Goal: Transaction & Acquisition: Book appointment/travel/reservation

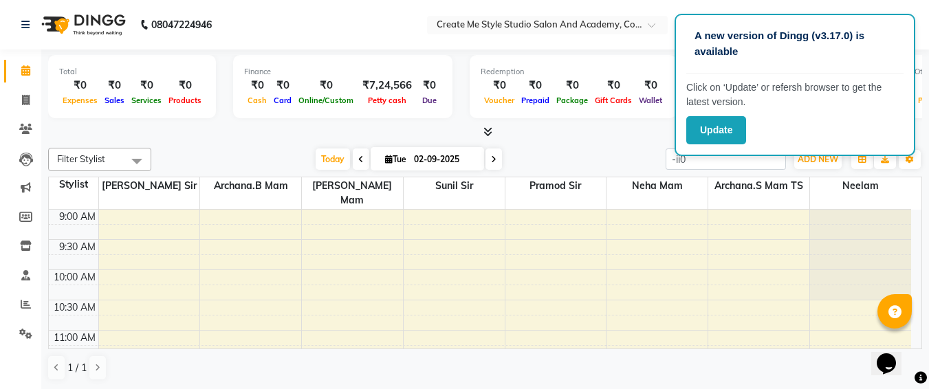
scroll to position [303, 0]
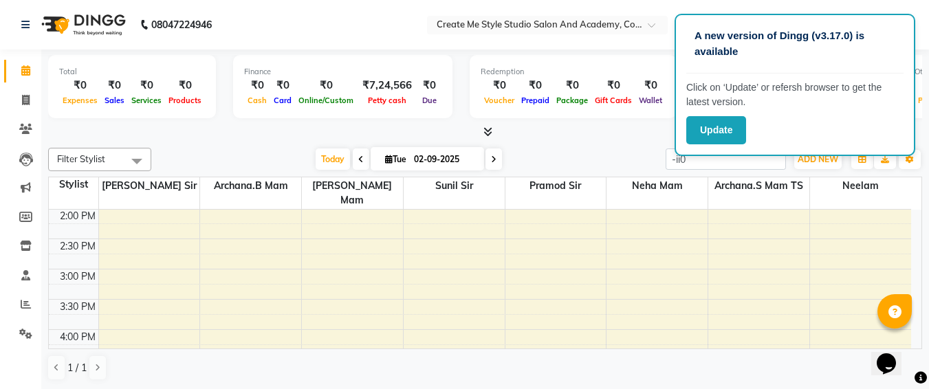
click at [463, 157] on input "02-09-2025" at bounding box center [444, 159] width 69 height 21
select select "9"
select select "2025"
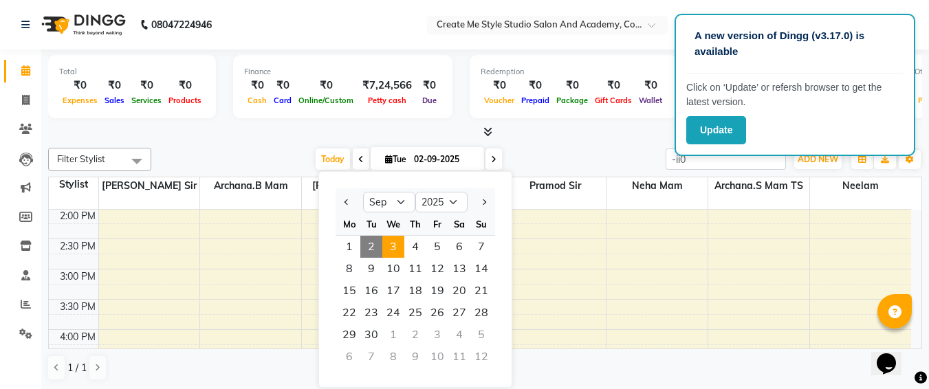
click at [392, 252] on span "3" at bounding box center [393, 247] width 22 height 22
type input "[DATE]"
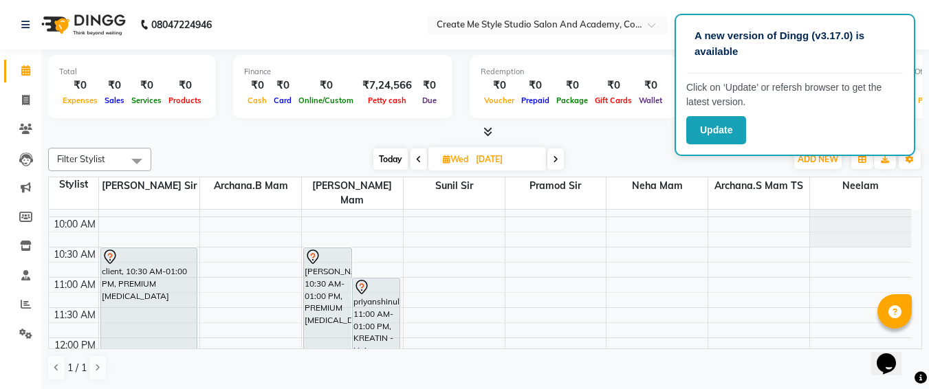
scroll to position [52, 0]
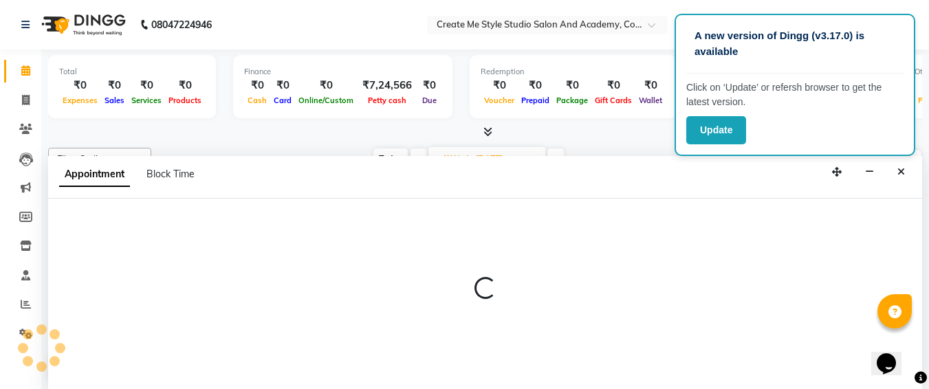
select select "79113"
select select "630"
select select "tentative"
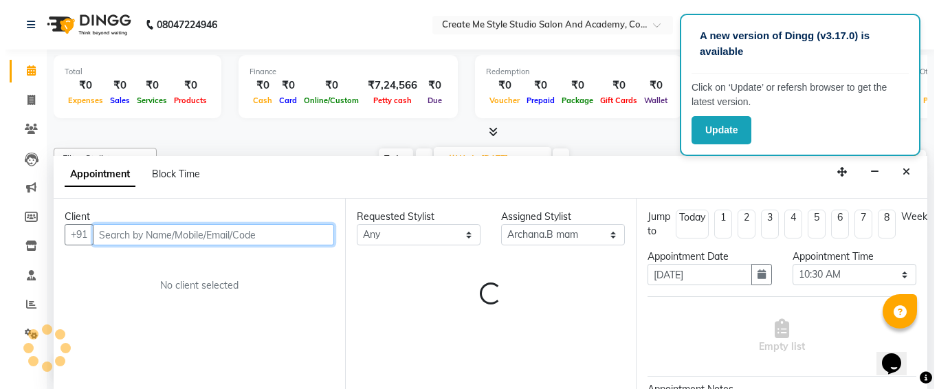
scroll to position [1, 0]
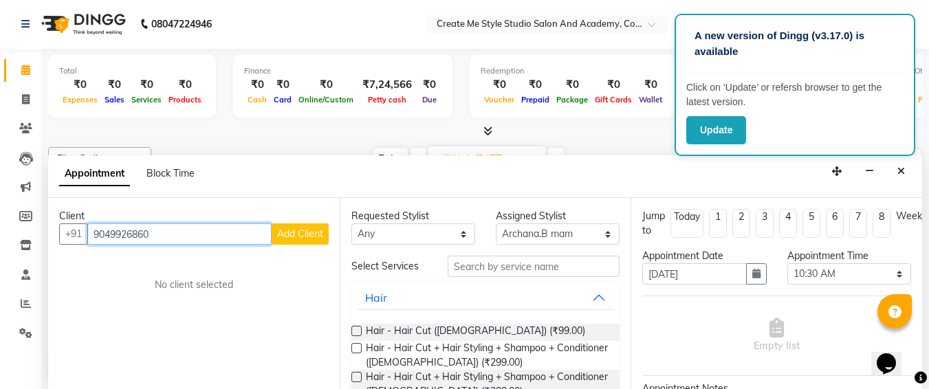
type input "9049926860"
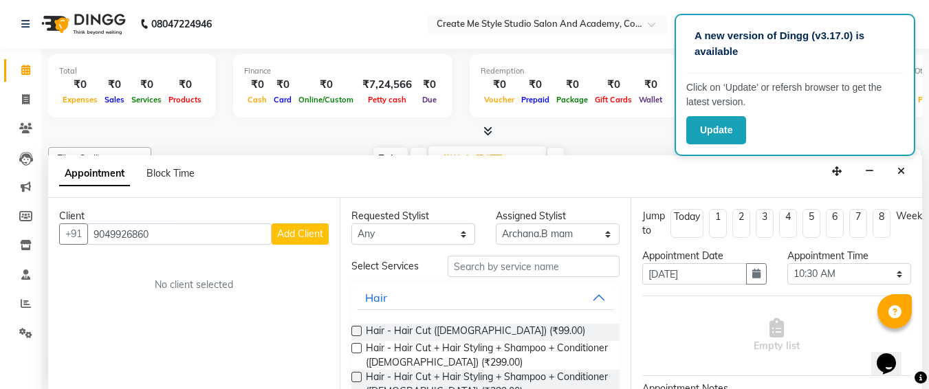
click at [310, 242] on button "Add Client" at bounding box center [300, 233] width 57 height 21
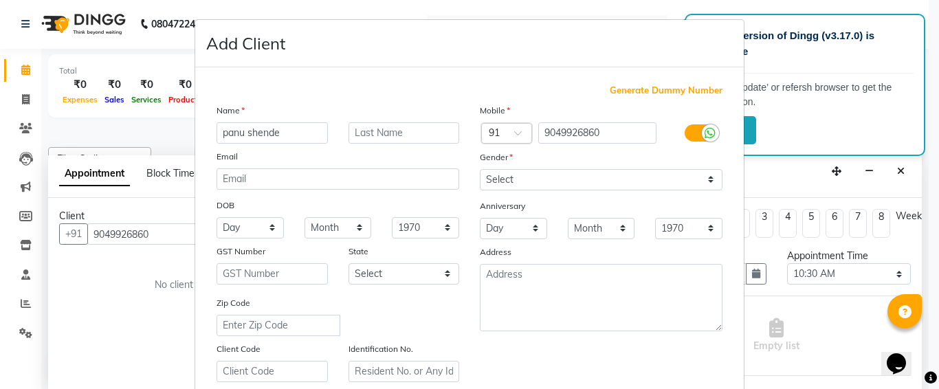
type input "panu shende"
click at [521, 185] on select "Select [DEMOGRAPHIC_DATA] [DEMOGRAPHIC_DATA] Other Prefer Not To Say" at bounding box center [601, 179] width 243 height 21
select select "[DEMOGRAPHIC_DATA]"
click at [480, 169] on select "Select [DEMOGRAPHIC_DATA] [DEMOGRAPHIC_DATA] Other Prefer Not To Say" at bounding box center [601, 179] width 243 height 21
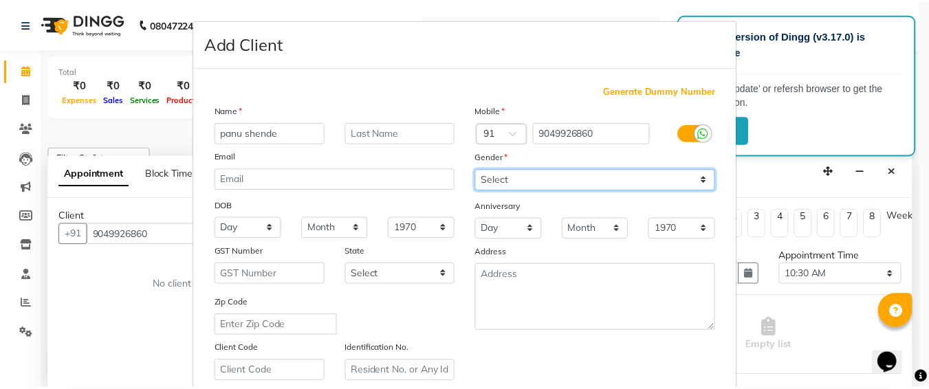
scroll to position [245, 0]
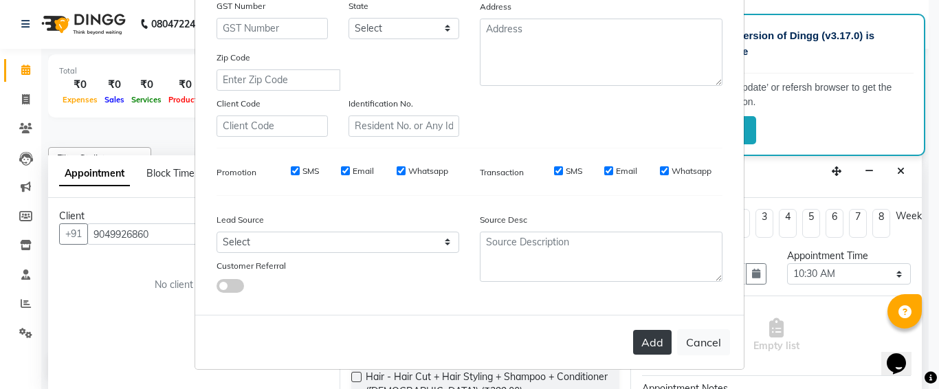
click at [650, 348] on button "Add" at bounding box center [652, 342] width 39 height 25
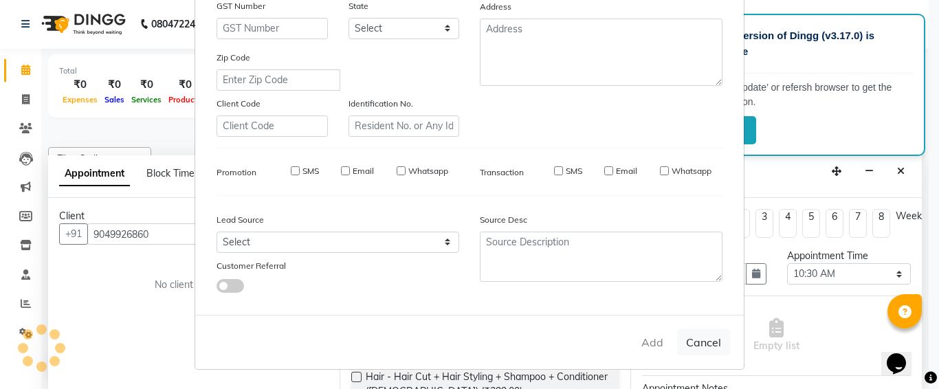
select select
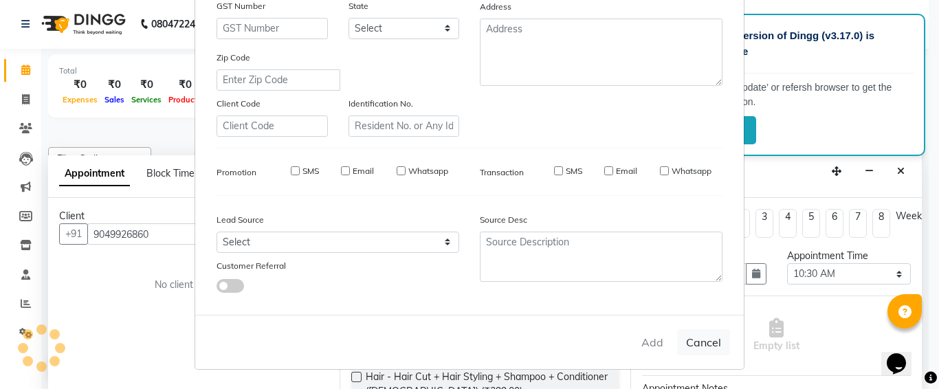
select select
checkbox input "false"
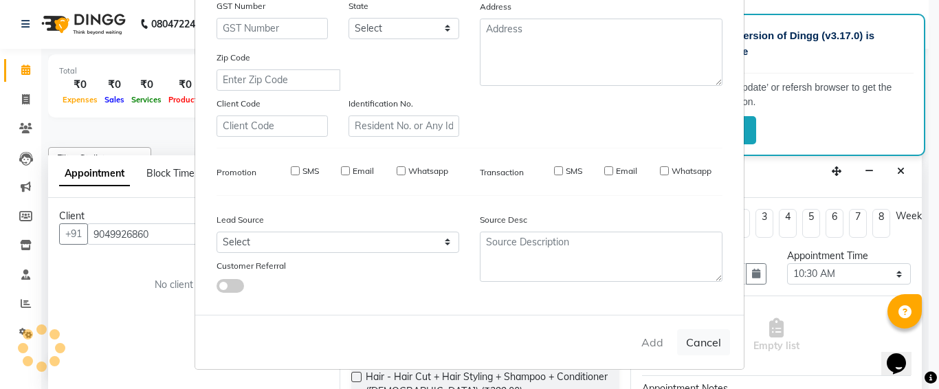
checkbox input "false"
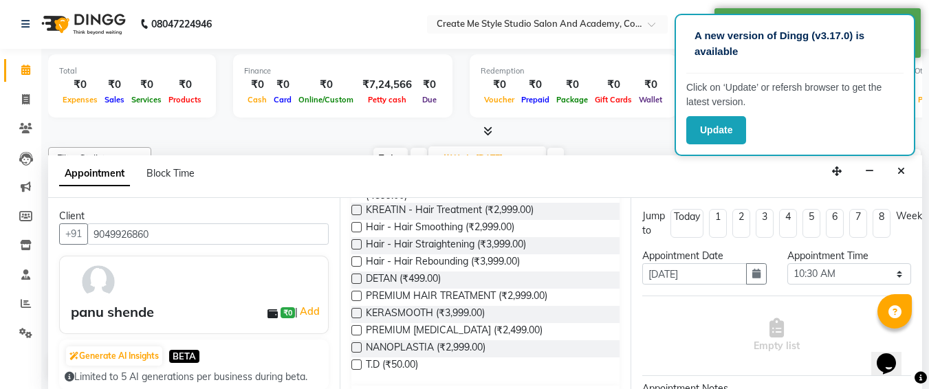
scroll to position [306, 0]
click at [357, 325] on label at bounding box center [356, 330] width 10 height 10
click at [357, 327] on input "checkbox" at bounding box center [355, 331] width 9 height 9
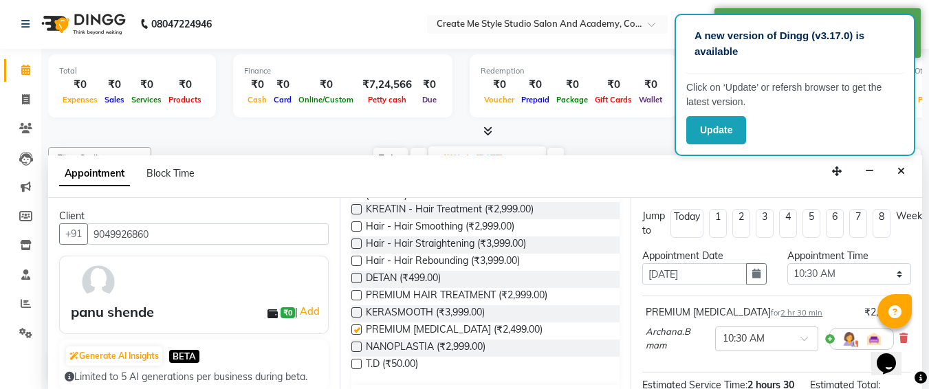
checkbox input "false"
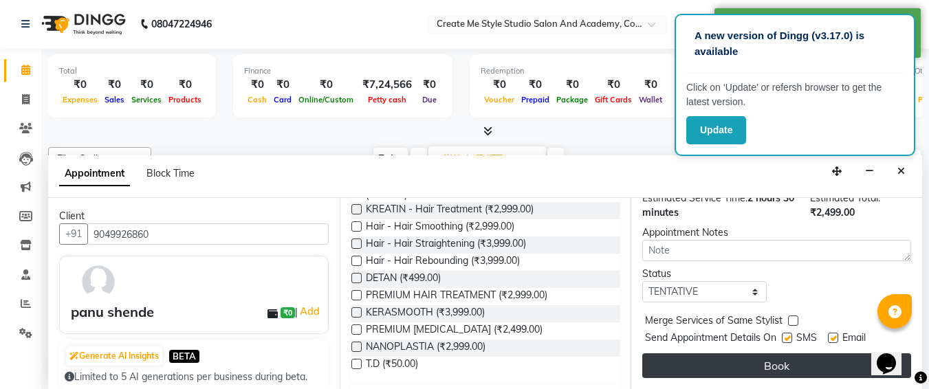
click at [786, 357] on button "Book" at bounding box center [776, 365] width 269 height 25
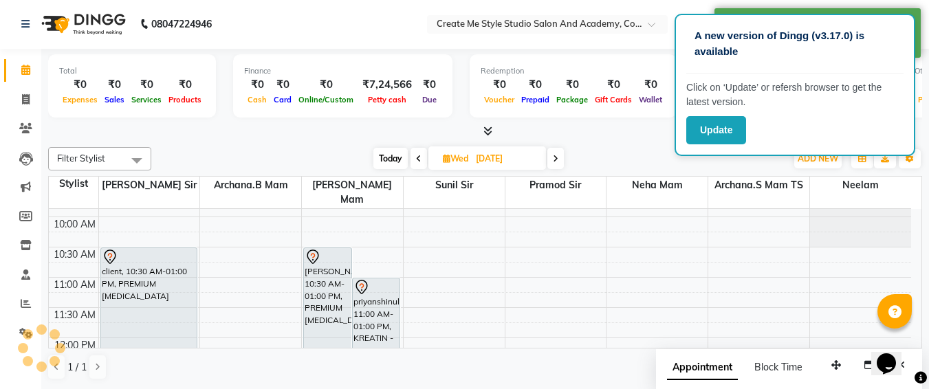
scroll to position [0, 0]
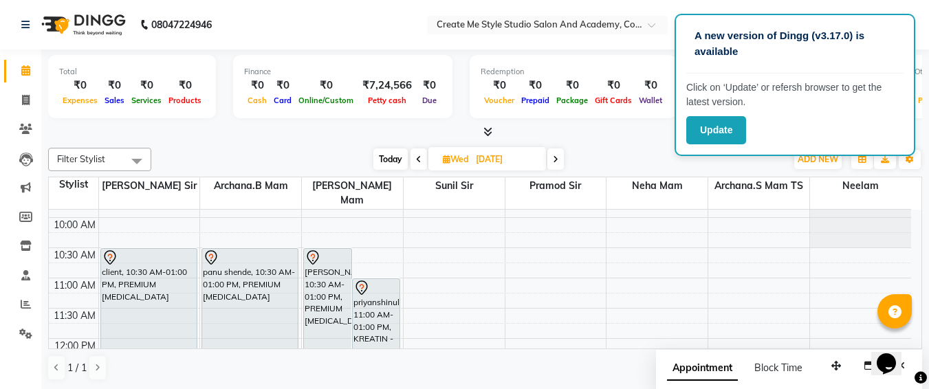
click at [538, 160] on input "[DATE]" at bounding box center [506, 159] width 69 height 21
select select "9"
select select "2025"
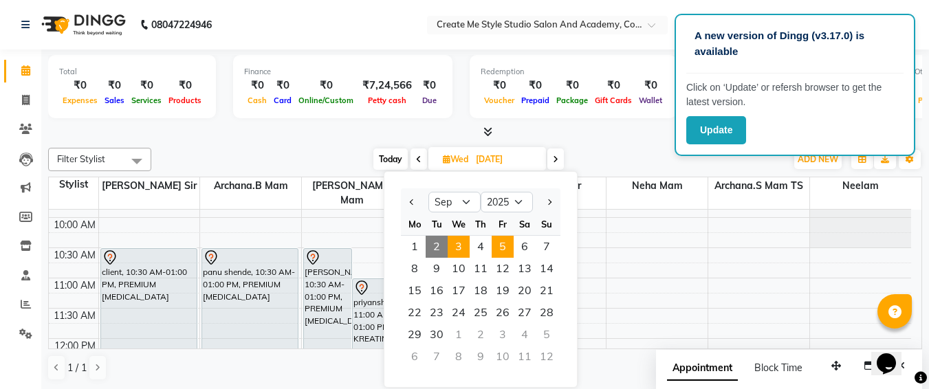
click at [502, 242] on span "5" at bounding box center [503, 247] width 22 height 22
type input "[DATE]"
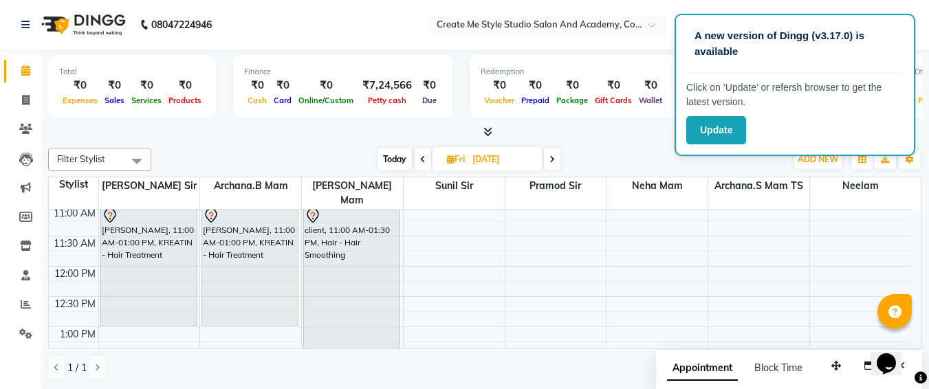
scroll to position [85, 0]
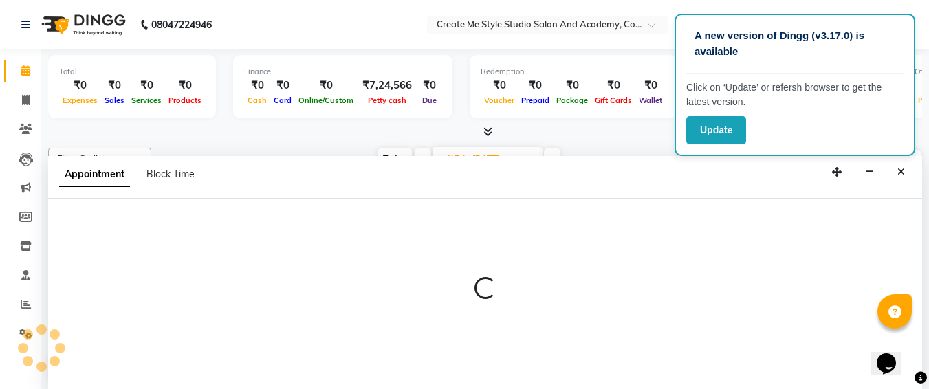
scroll to position [1, 0]
select select "79115"
select select "660"
select select "tentative"
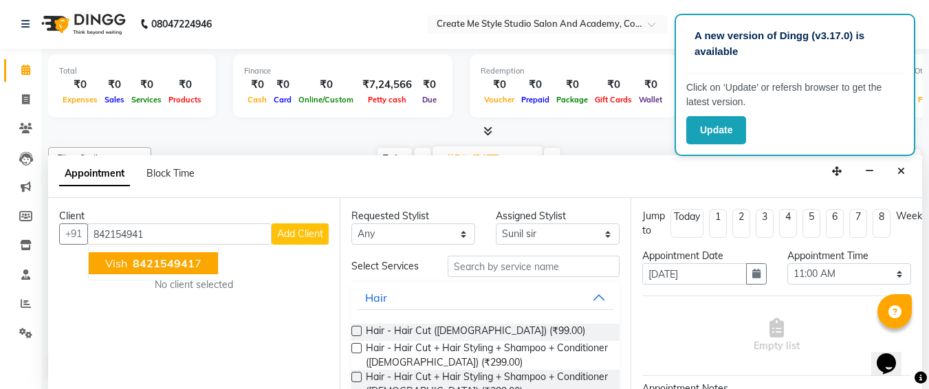
click at [146, 267] on span "842154941" at bounding box center [164, 263] width 62 height 14
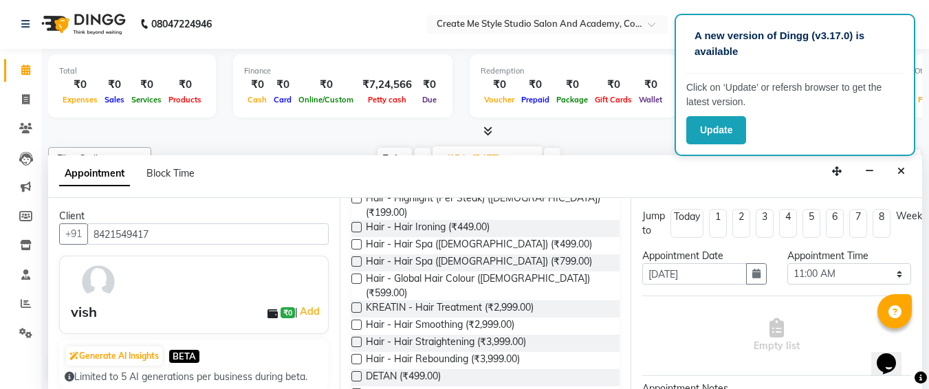
scroll to position [212, 0]
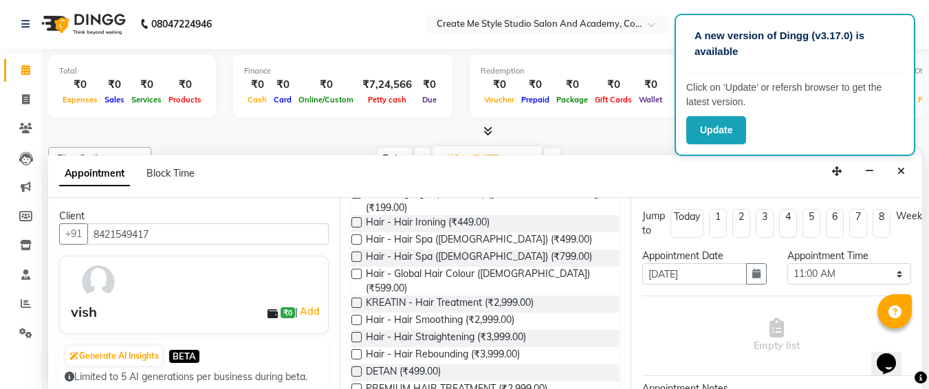
type input "8421549417"
click at [358, 332] on label at bounding box center [356, 337] width 10 height 10
click at [358, 334] on input "checkbox" at bounding box center [355, 338] width 9 height 9
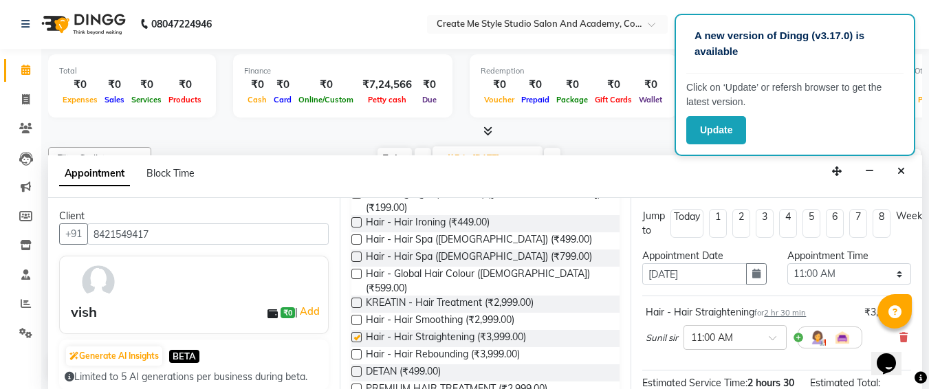
checkbox input "false"
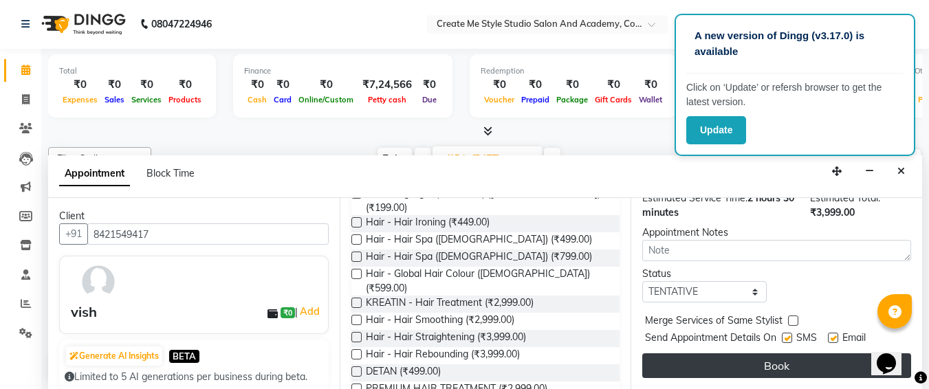
click at [720, 355] on button "Book" at bounding box center [776, 365] width 269 height 25
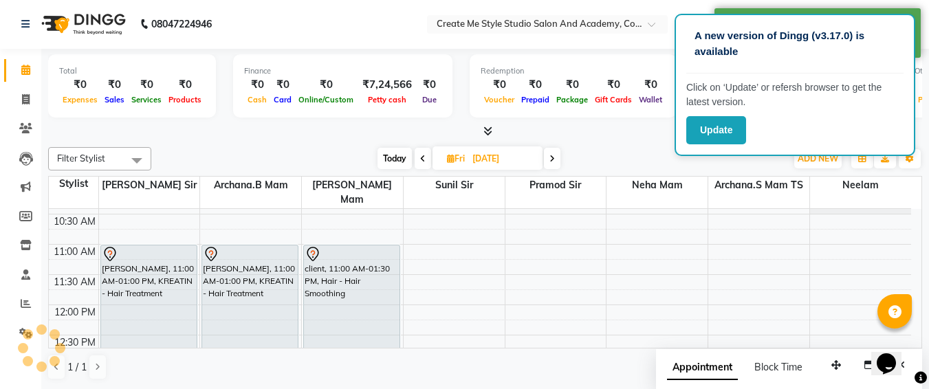
scroll to position [0, 0]
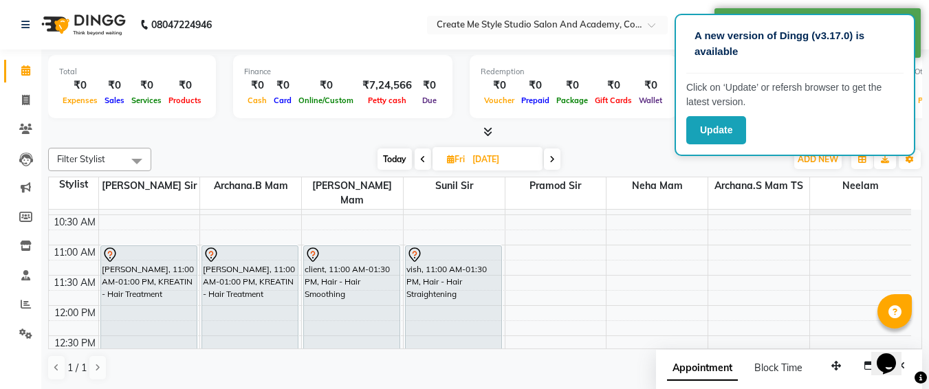
click at [526, 161] on input "[DATE]" at bounding box center [502, 159] width 69 height 21
select select "9"
select select "2025"
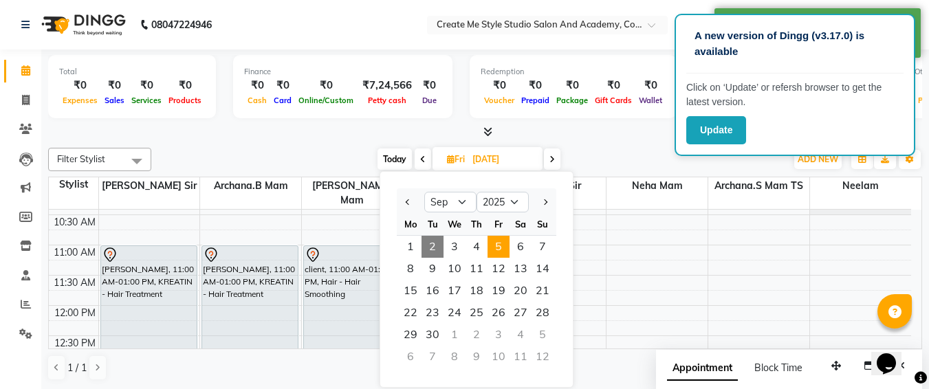
click at [423, 245] on span "2" at bounding box center [432, 247] width 22 height 22
type input "02-09-2025"
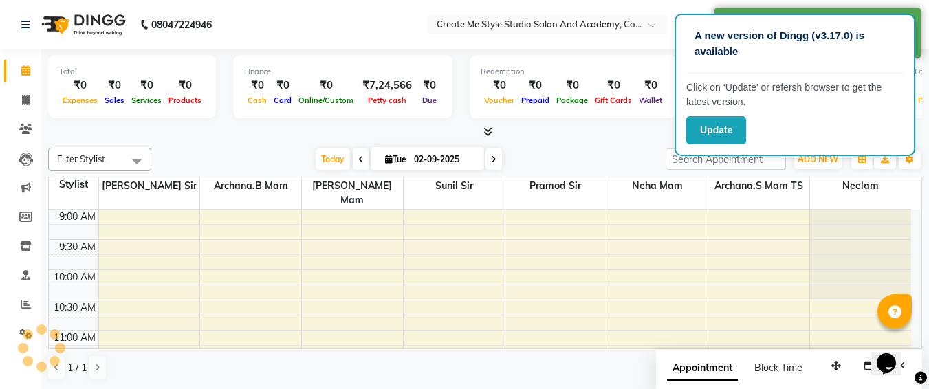
scroll to position [485, 0]
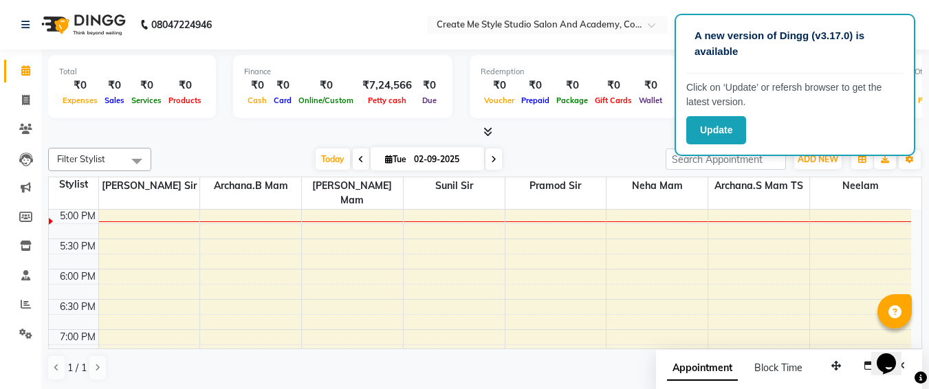
click at [342, 125] on div at bounding box center [485, 132] width 874 height 14
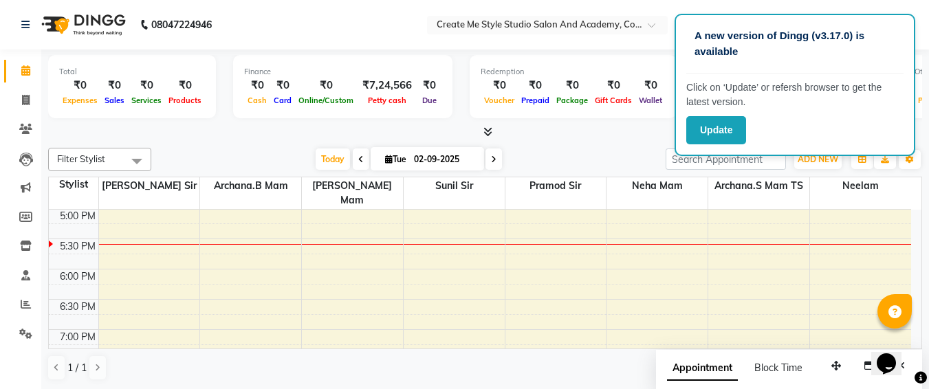
click at [467, 154] on input "02-09-2025" at bounding box center [444, 159] width 69 height 21
select select "9"
select select "2025"
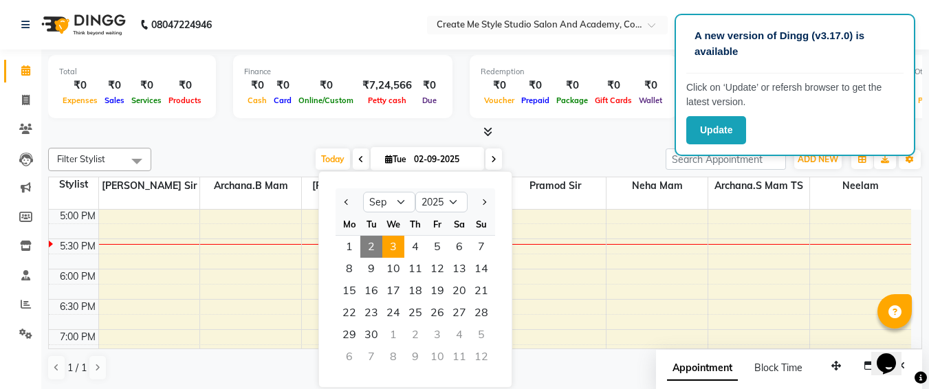
click at [400, 250] on span "3" at bounding box center [393, 247] width 22 height 22
type input "[DATE]"
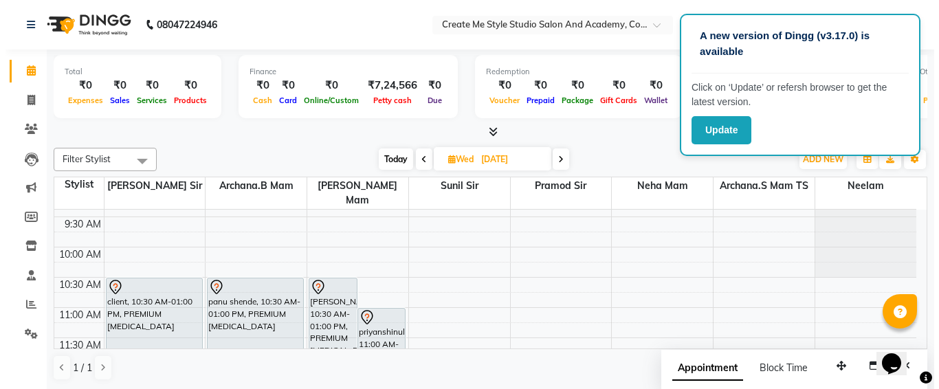
scroll to position [1, 0]
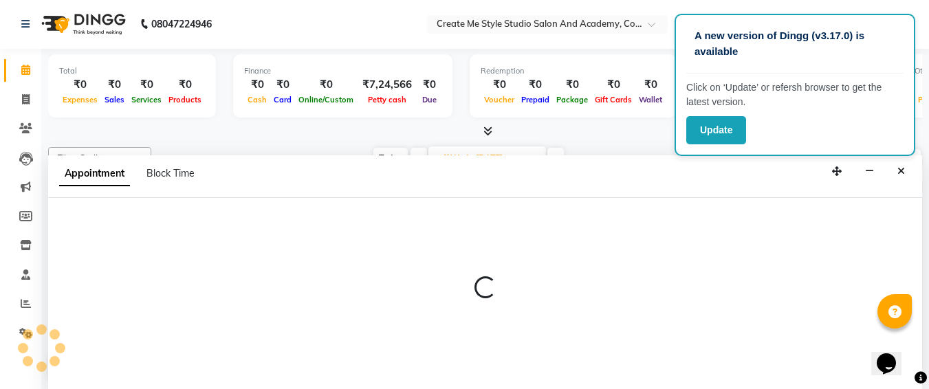
select select "79115"
select select "630"
select select "tentative"
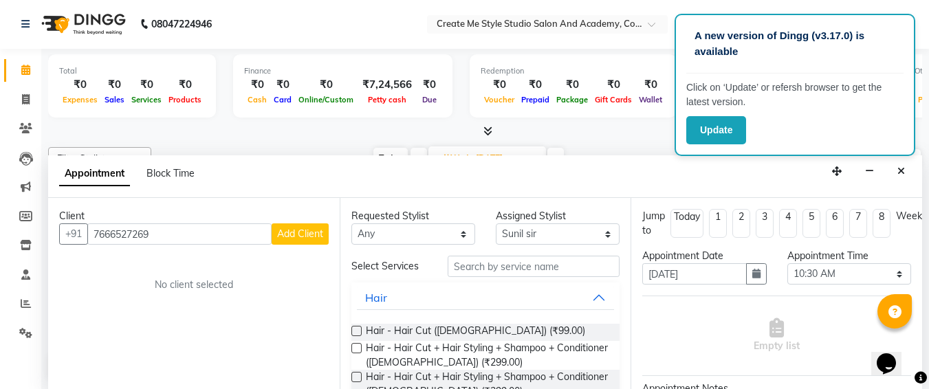
type input "7666527269"
click at [288, 234] on span "Add Client" at bounding box center [300, 234] width 46 height 12
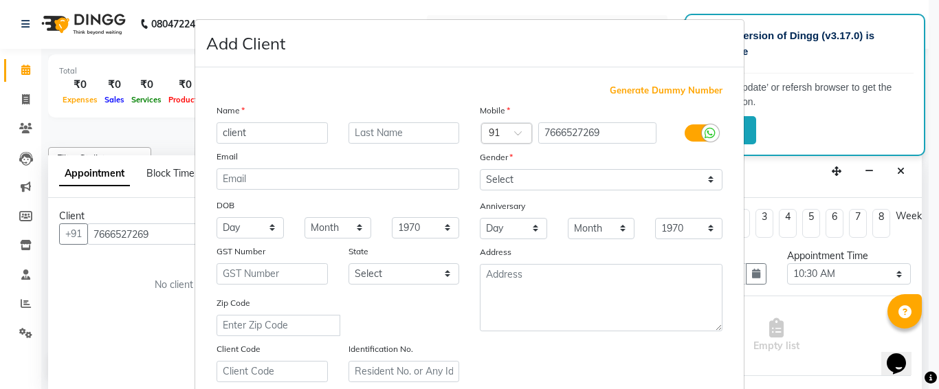
type input "client"
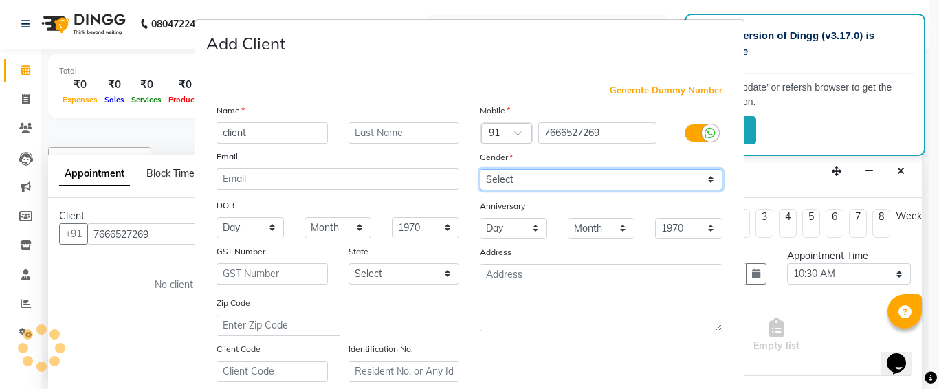
click at [525, 181] on select "Select [DEMOGRAPHIC_DATA] [DEMOGRAPHIC_DATA] Other Prefer Not To Say" at bounding box center [601, 179] width 243 height 21
select select "[DEMOGRAPHIC_DATA]"
click at [480, 169] on select "Select [DEMOGRAPHIC_DATA] [DEMOGRAPHIC_DATA] Other Prefer Not To Say" at bounding box center [601, 179] width 243 height 21
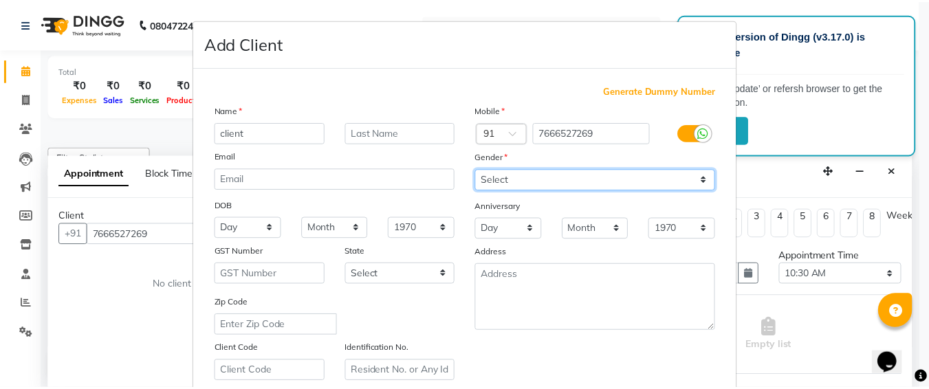
scroll to position [245, 0]
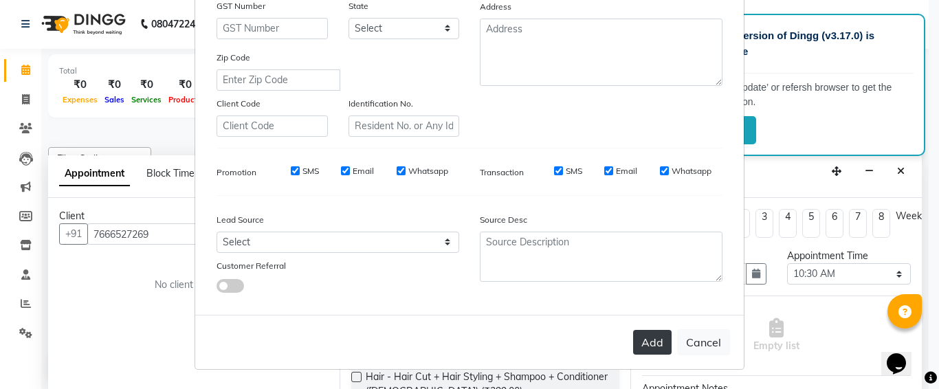
click at [650, 334] on button "Add" at bounding box center [652, 342] width 39 height 25
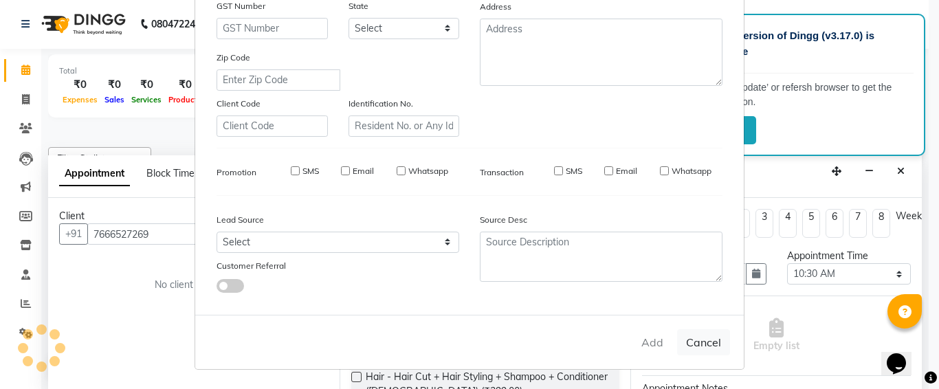
select select
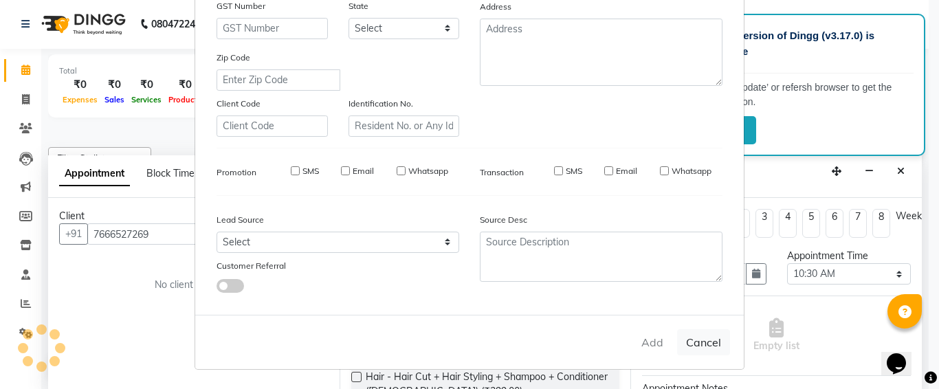
select select
checkbox input "false"
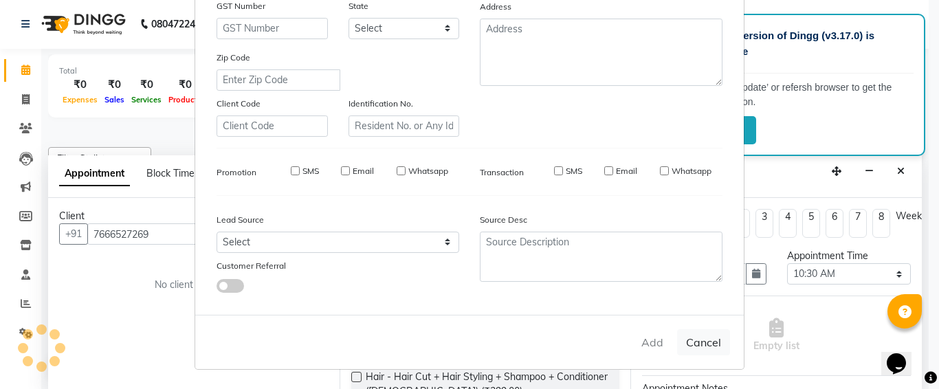
checkbox input "false"
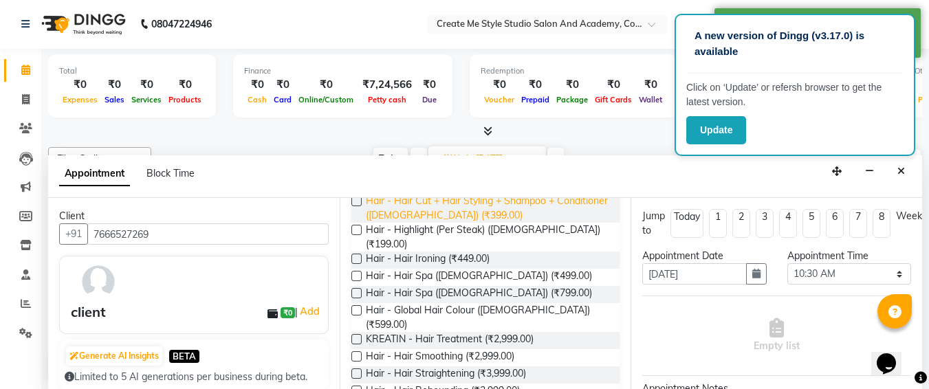
scroll to position [191, 0]
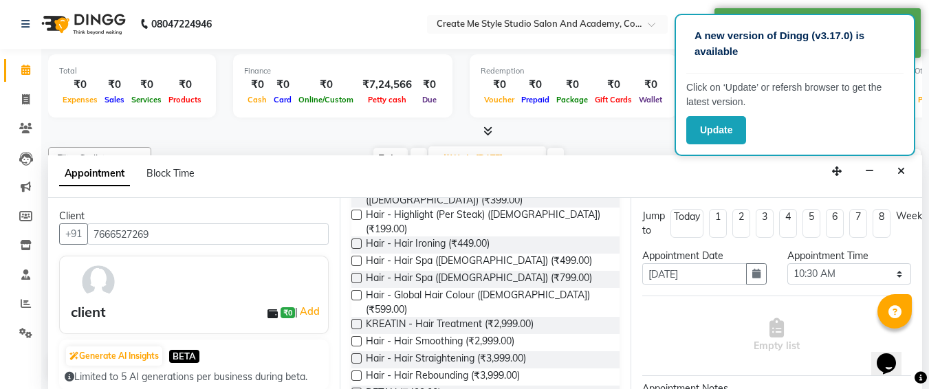
click at [354, 353] on label at bounding box center [356, 358] width 10 height 10
click at [354, 355] on input "checkbox" at bounding box center [355, 359] width 9 height 9
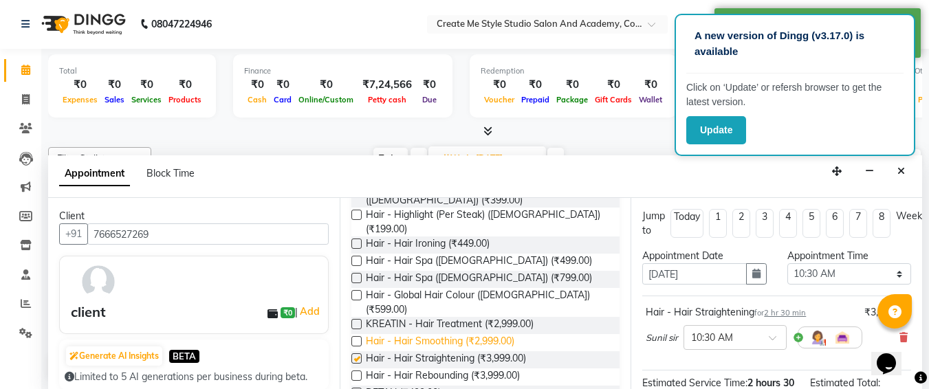
checkbox input "false"
click at [545, 351] on div "Hair - Hair Straightening (₹3,999.00)" at bounding box center [485, 359] width 269 height 17
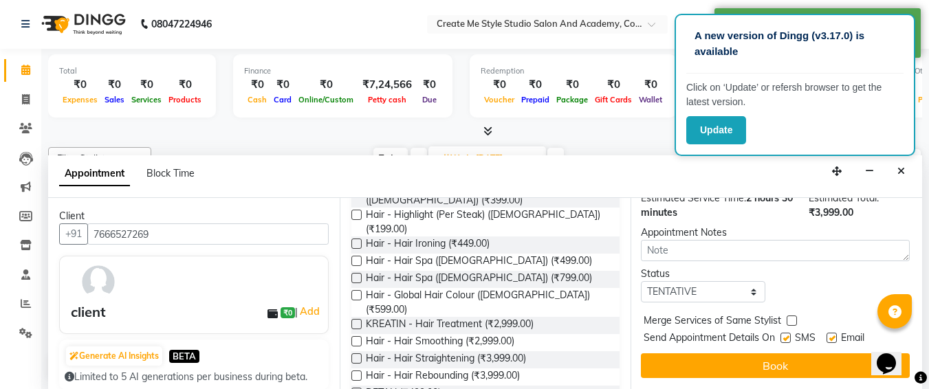
scroll to position [195, 0]
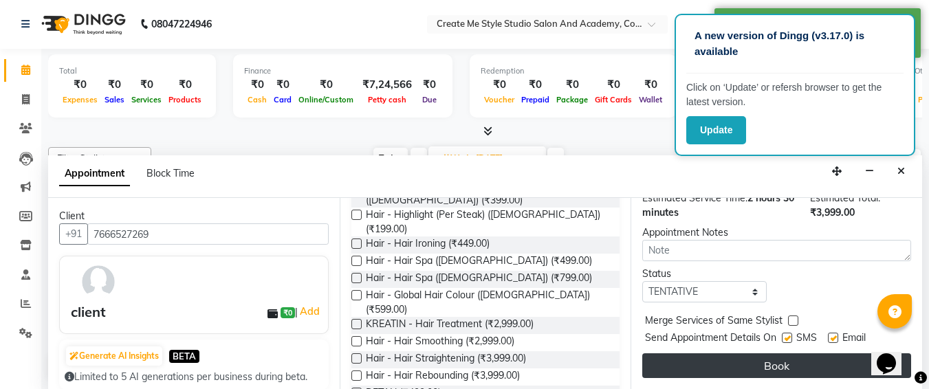
click at [692, 357] on button "Book" at bounding box center [776, 365] width 269 height 25
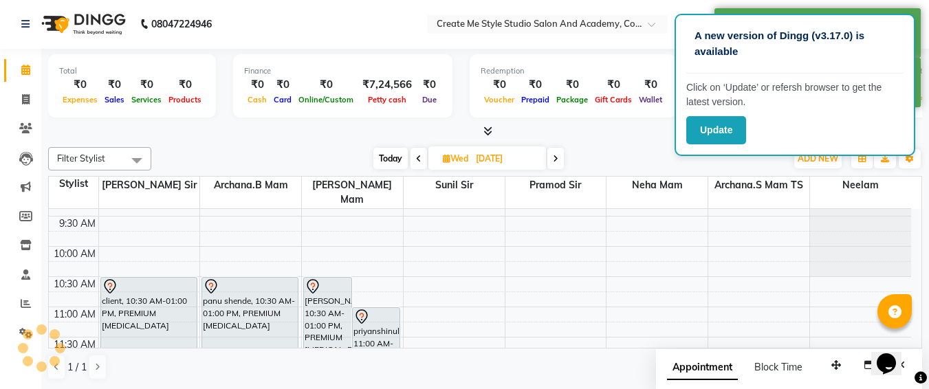
scroll to position [0, 0]
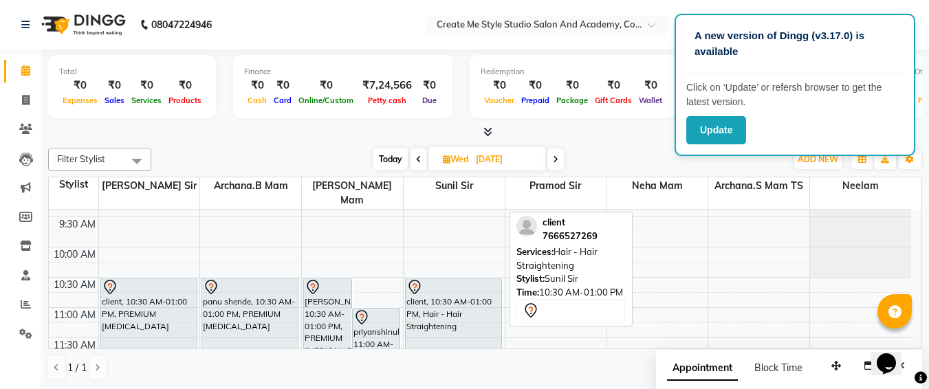
click at [448, 337] on div "client, 10:30 AM-01:00 PM, Hair - Hair Straightening" at bounding box center [454, 352] width 96 height 149
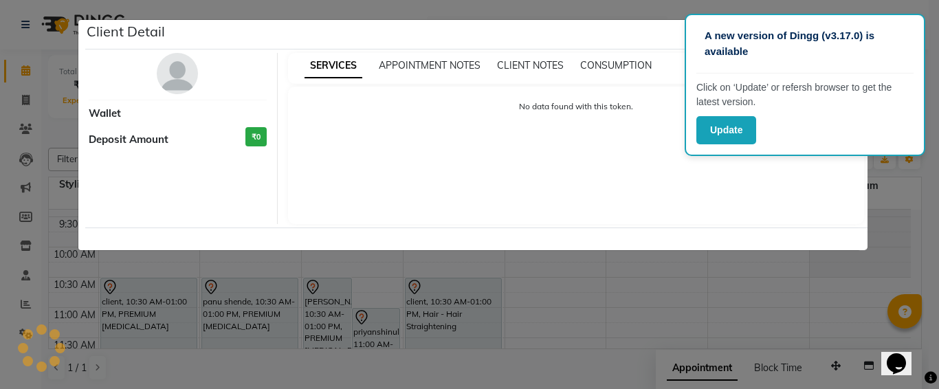
select select "7"
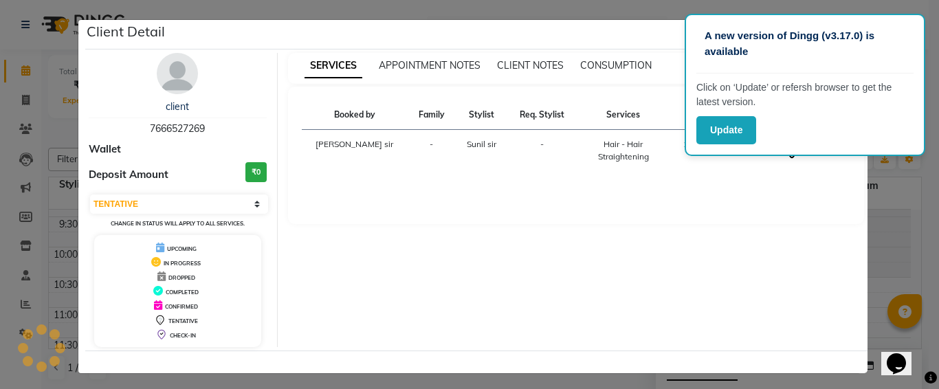
click at [652, 54] on div "SERVICES APPOINTMENT NOTES CLIENT NOTES CONSUMPTION" at bounding box center [576, 68] width 577 height 31
click at [0, 151] on ngb-modal-window "Client Detail client 7666527269 Wallet Deposit Amount ₹0 Select CONFIRMED TENTA…" at bounding box center [469, 194] width 939 height 389
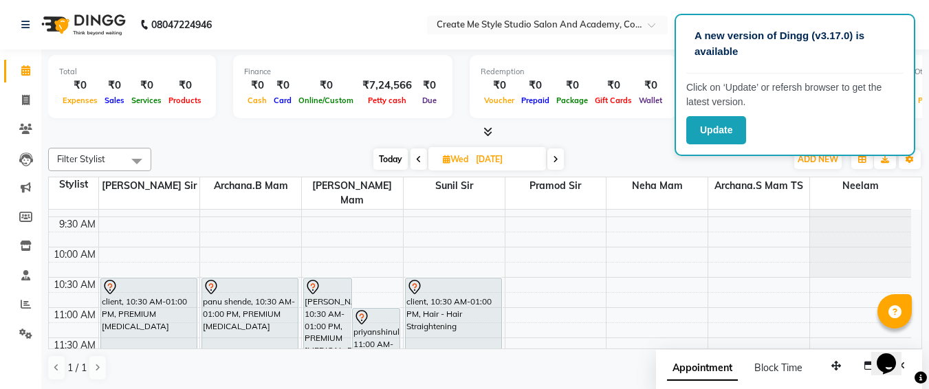
click at [280, 217] on td at bounding box center [504, 224] width 813 height 15
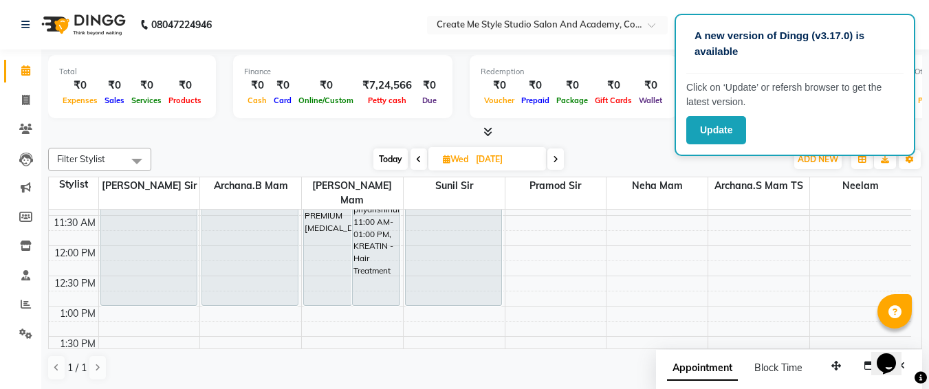
scroll to position [157, 0]
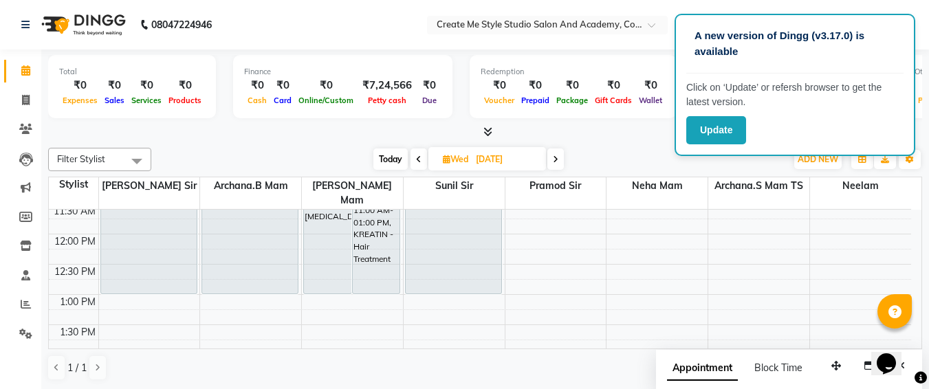
click at [280, 215] on div "Filter Stylist Select All [PERSON_NAME] sir Archana.B mam Archana.S mam TS [PER…" at bounding box center [485, 264] width 874 height 244
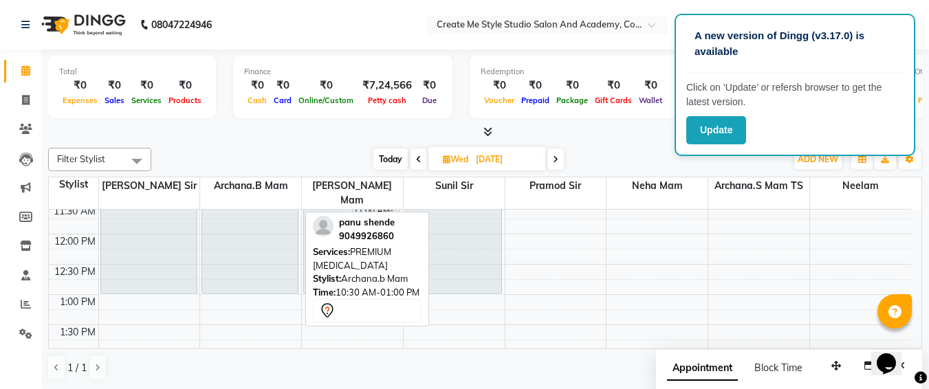
click at [280, 215] on div "panu shende, 10:30 AM-01:00 PM, PREMIUM [MEDICAL_DATA]" at bounding box center [250, 218] width 96 height 149
select select "7"
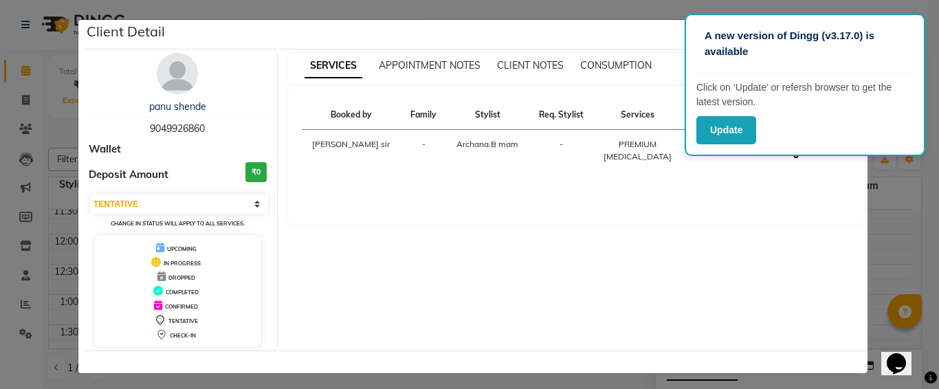
click at [280, 215] on div "SERVICES APPOINTMENT NOTES CLIENT NOTES CONSUMPTION Booked by Family Stylist Re…" at bounding box center [577, 200] width 598 height 294
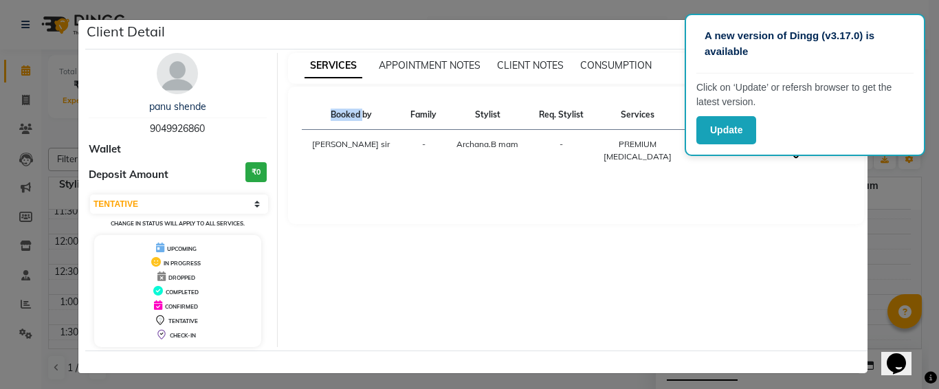
click at [280, 215] on div "SERVICES APPOINTMENT NOTES CLIENT NOTES CONSUMPTION Booked by Family Stylist Re…" at bounding box center [577, 200] width 598 height 294
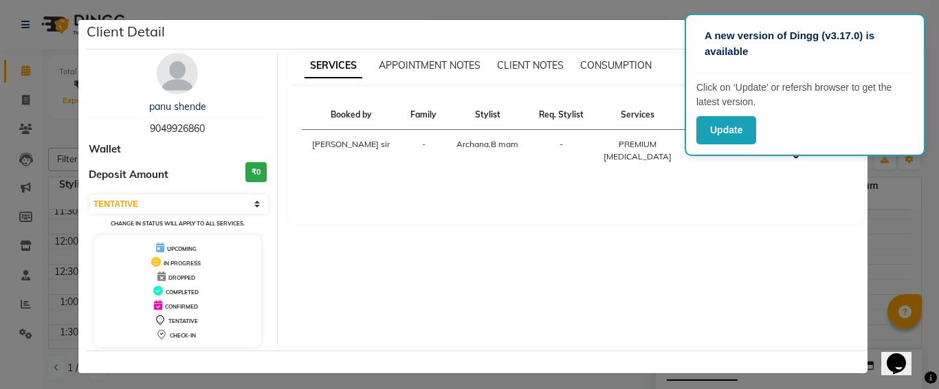
click at [280, 215] on div "SERVICES APPOINTMENT NOTES CLIENT NOTES CONSUMPTION Booked by Family Stylist Re…" at bounding box center [577, 200] width 598 height 294
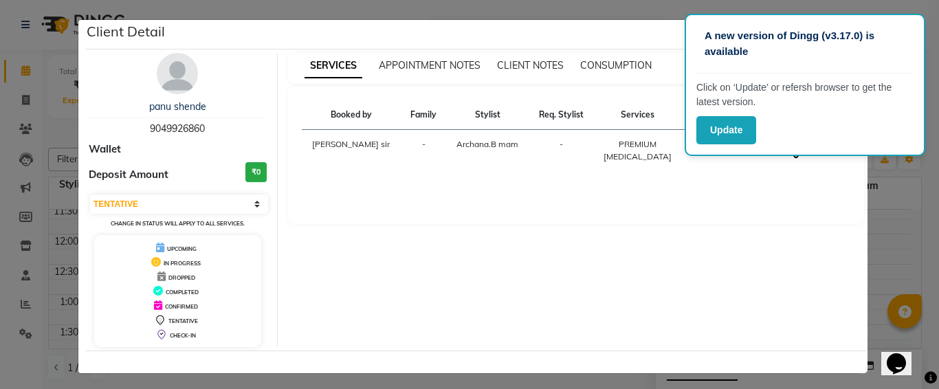
click at [280, 215] on div "SERVICES APPOINTMENT NOTES CLIENT NOTES CONSUMPTION Booked by Family Stylist Re…" at bounding box center [577, 200] width 598 height 294
click at [25, 100] on ngb-modal-window "Client Detail panu shende 9049926860 Wallet Deposit Amount ₹0 Select CONFIRMED …" at bounding box center [469, 194] width 939 height 389
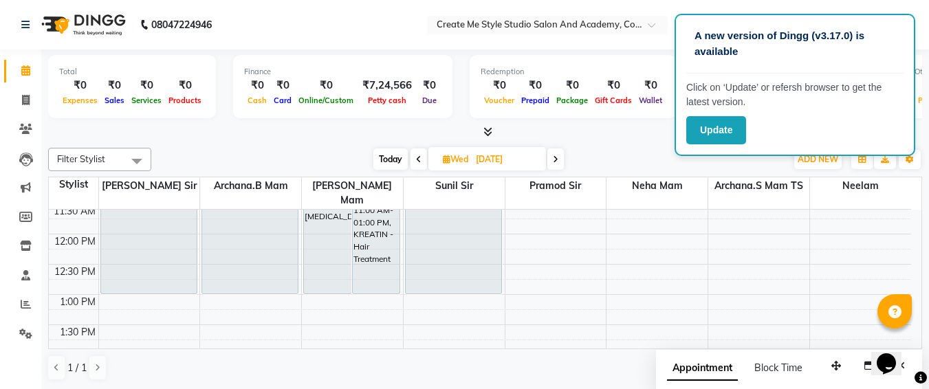
click at [535, 156] on input "[DATE]" at bounding box center [506, 159] width 69 height 21
select select "9"
select select "2025"
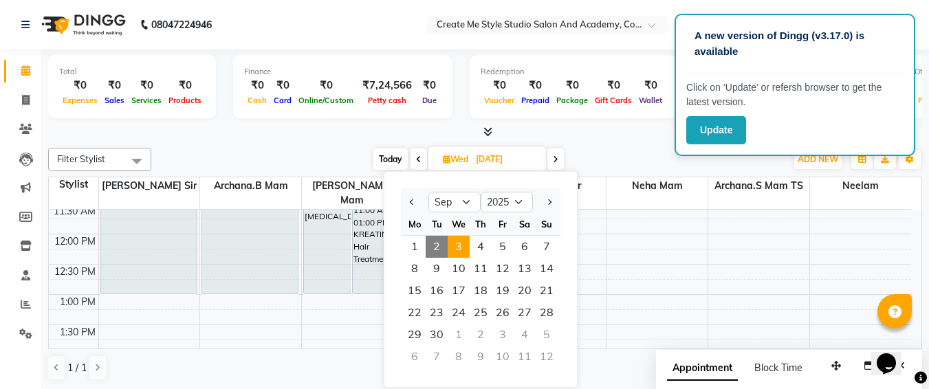
click at [436, 240] on span "2" at bounding box center [437, 247] width 22 height 22
type input "02-09-2025"
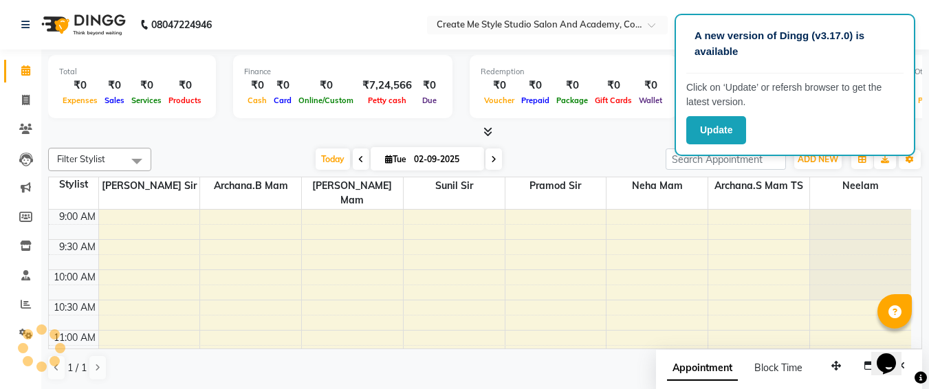
scroll to position [545, 0]
